Goal: Task Accomplishment & Management: Complete application form

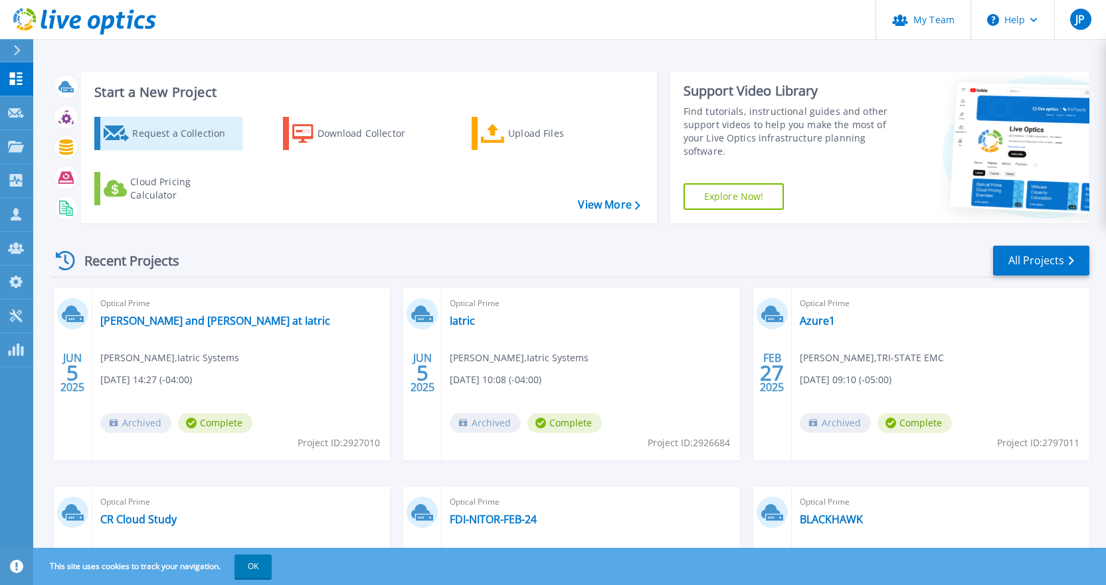
click at [144, 139] on div "Request a Collection" at bounding box center [185, 133] width 106 height 27
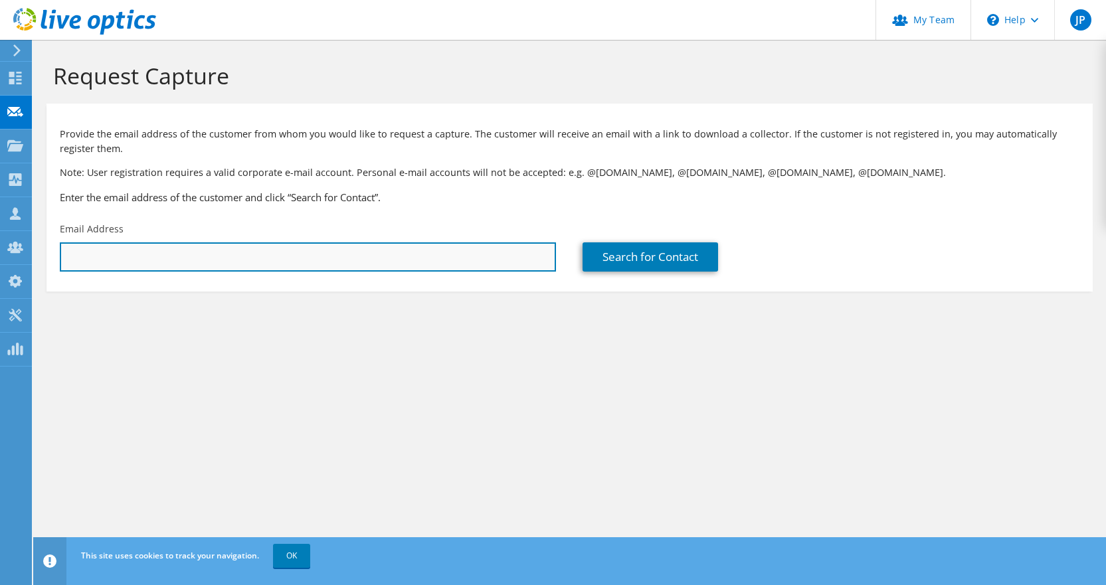
click at [189, 249] on input "text" at bounding box center [308, 256] width 496 height 29
paste input "Michael Gapinski <mag@ldconstruction.com>"
drag, startPoint x: 153, startPoint y: 256, endPoint x: 37, endPoint y: 236, distance: 117.2
click at [37, 236] on section "Request Capture Provide the email address of the customer from whom you would l…" at bounding box center [569, 199] width 1072 height 318
drag, startPoint x: 195, startPoint y: 252, endPoint x: 183, endPoint y: 257, distance: 13.1
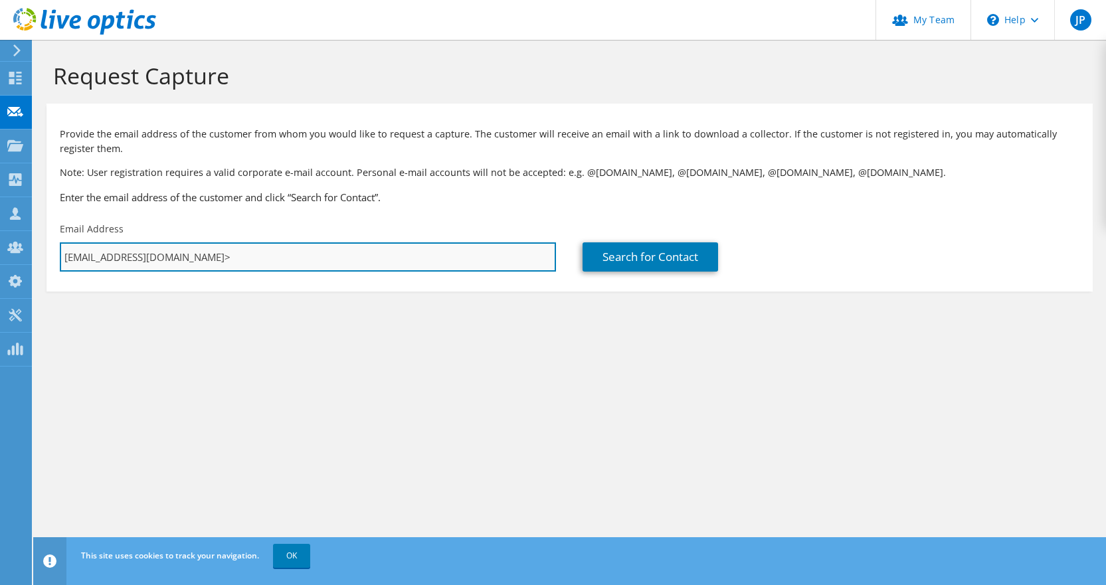
click at [183, 257] on input "mag@ldconstruction.com>" at bounding box center [308, 256] width 496 height 29
type input "mag@ldconstruction.com"
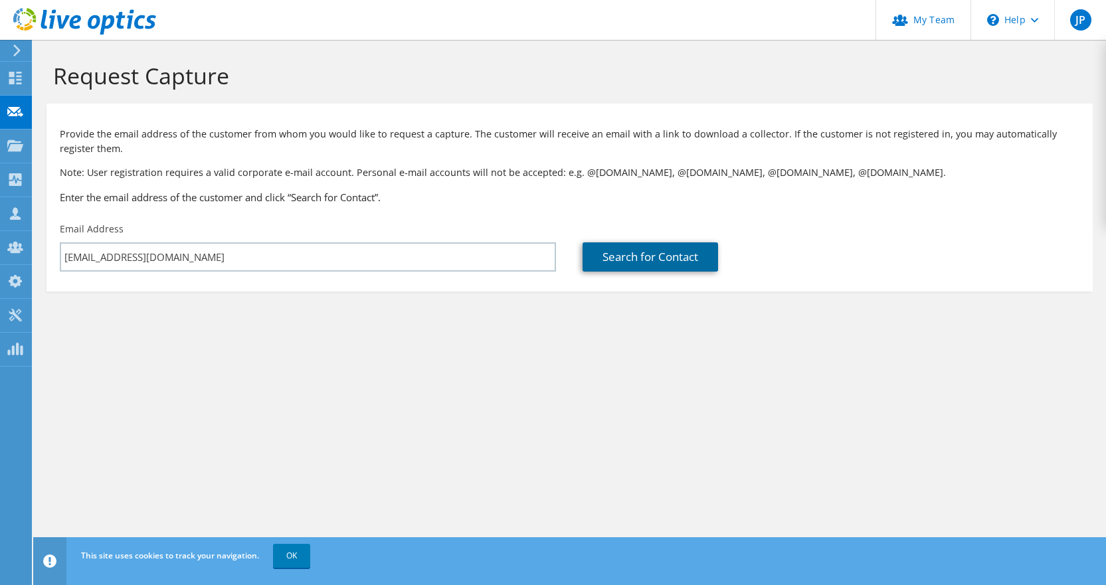
click at [626, 262] on link "Search for Contact" at bounding box center [649, 256] width 135 height 29
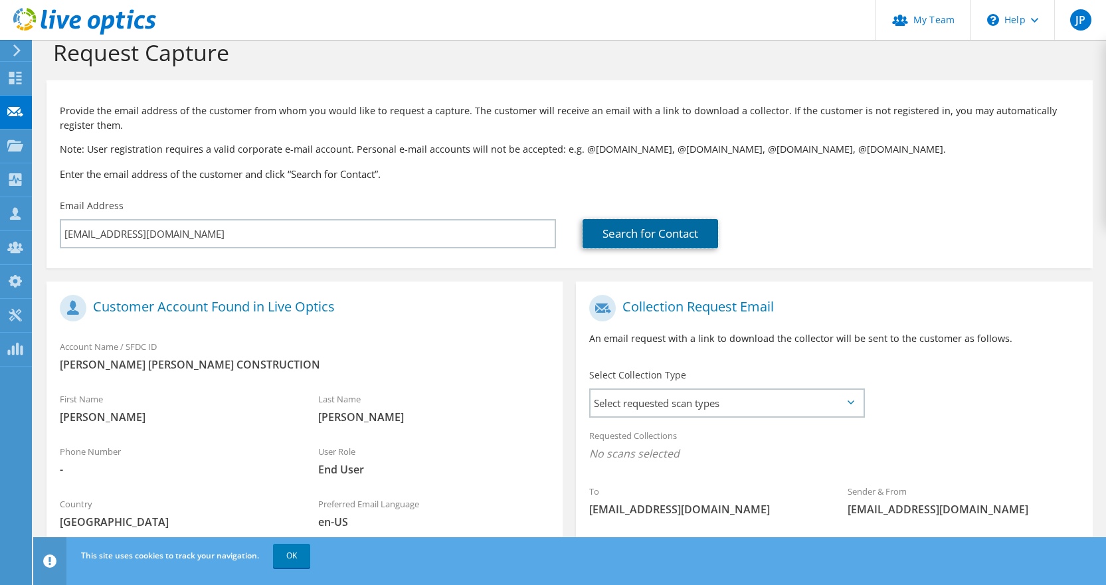
scroll to position [156, 0]
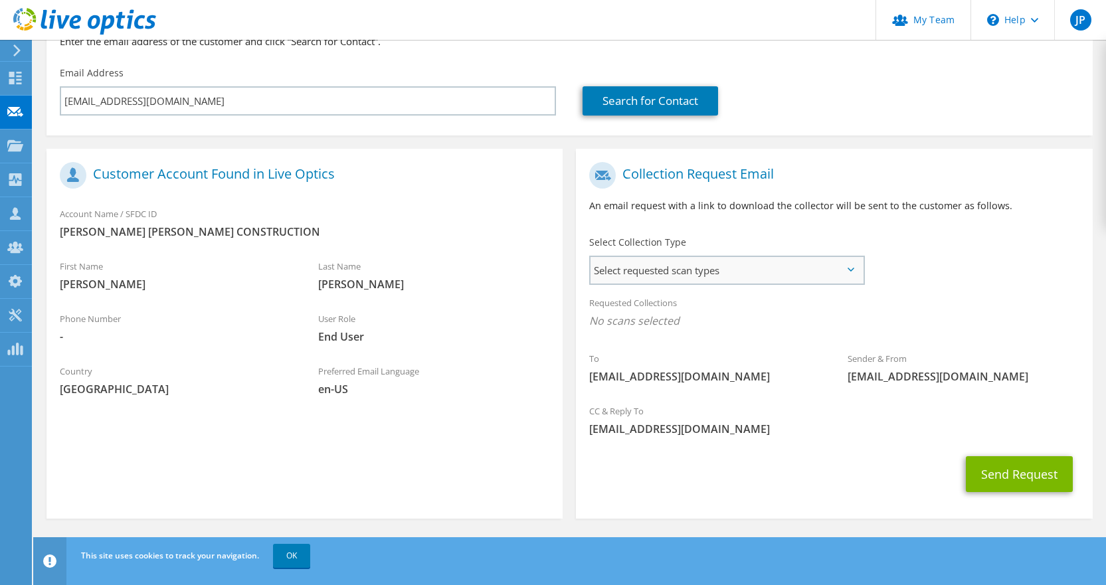
click at [741, 281] on span "Select requested scan types" at bounding box center [726, 270] width 272 height 27
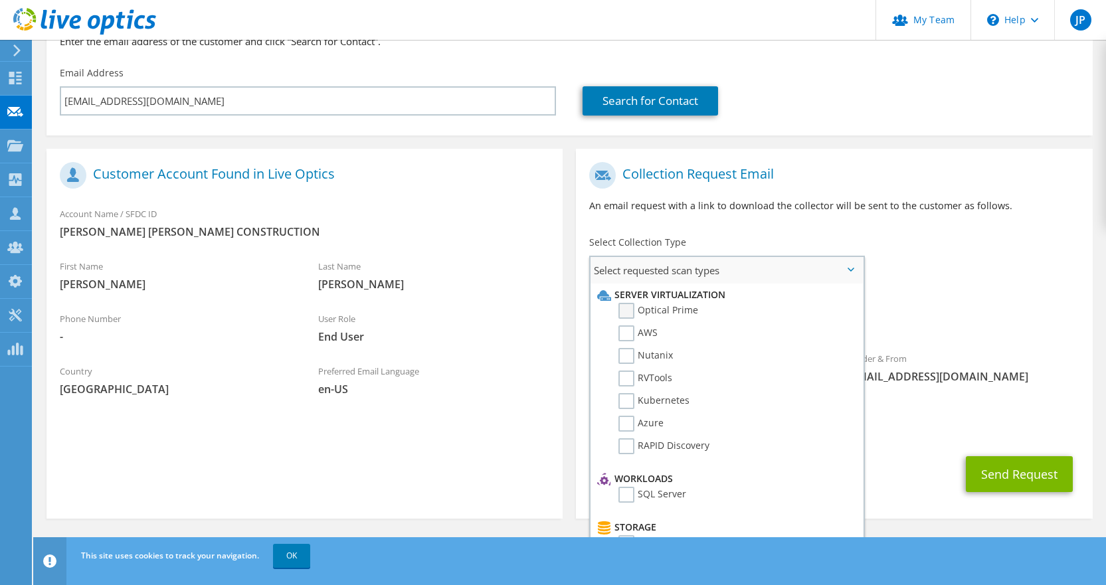
click at [650, 313] on label "Optical Prime" at bounding box center [658, 311] width 80 height 16
click at [0, 0] on input "Optical Prime" at bounding box center [0, 0] width 0 height 0
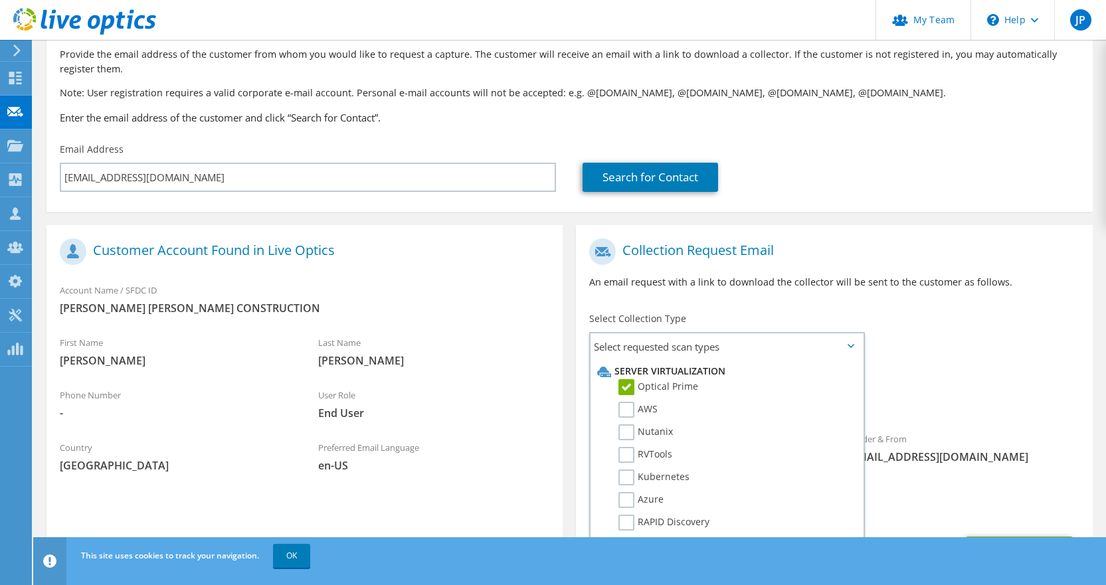
scroll to position [160, 0]
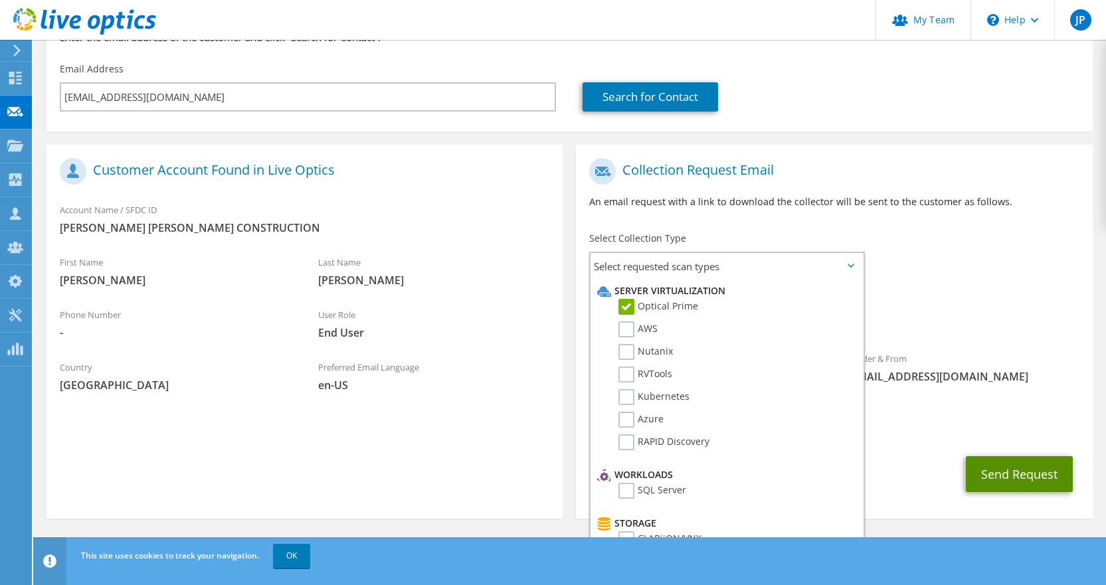
click at [1012, 479] on button "Send Request" at bounding box center [1019, 474] width 107 height 36
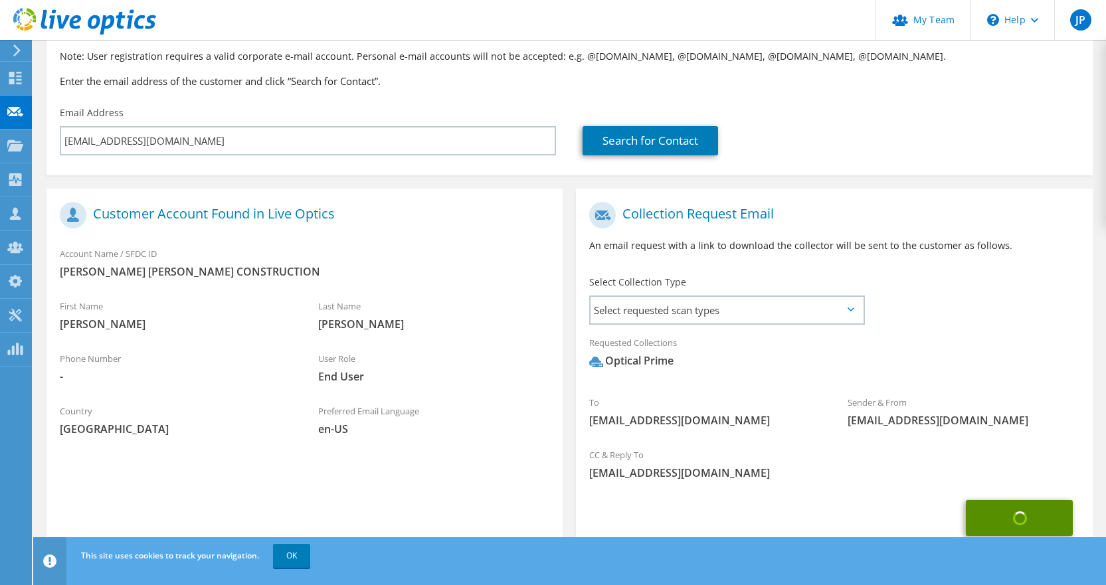
scroll to position [94, 0]
